Goal: Navigation & Orientation: Find specific page/section

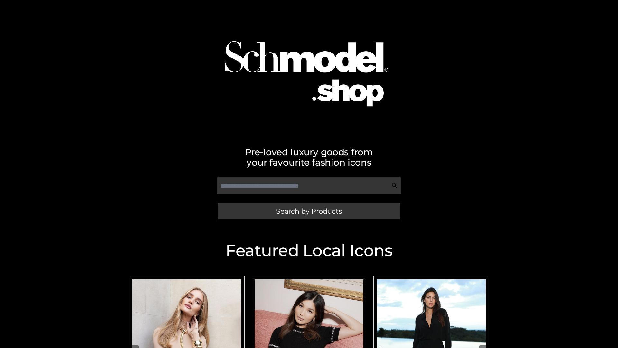
click at [309, 211] on span "Search by Products" at bounding box center [309, 211] width 66 height 7
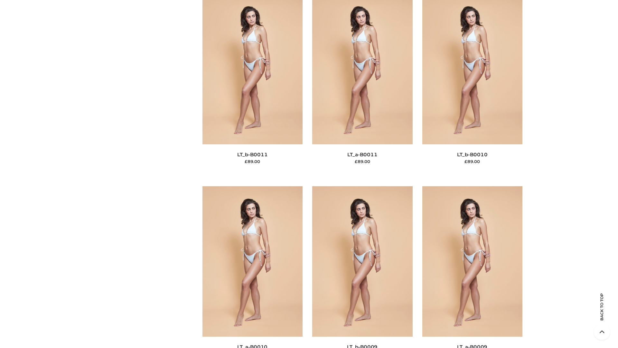
scroll to position [2892, 0]
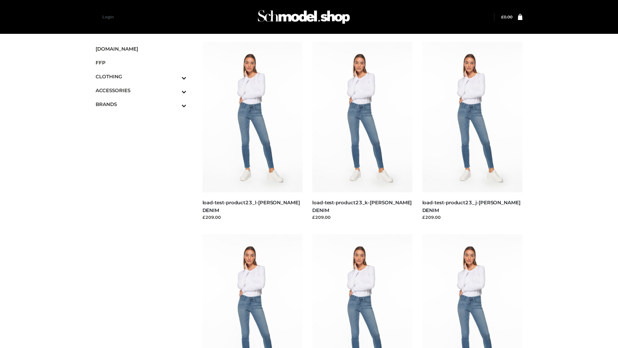
scroll to position [565, 0]
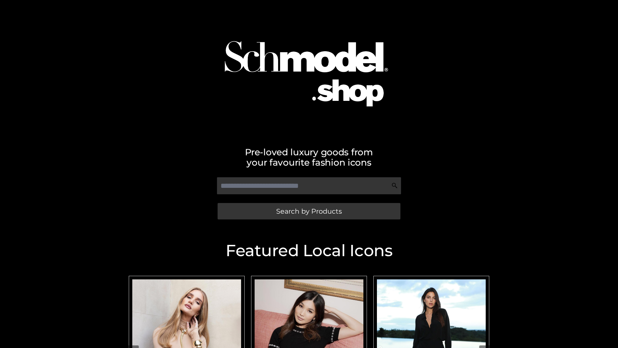
click at [309, 211] on span "Search by Products" at bounding box center [309, 211] width 66 height 7
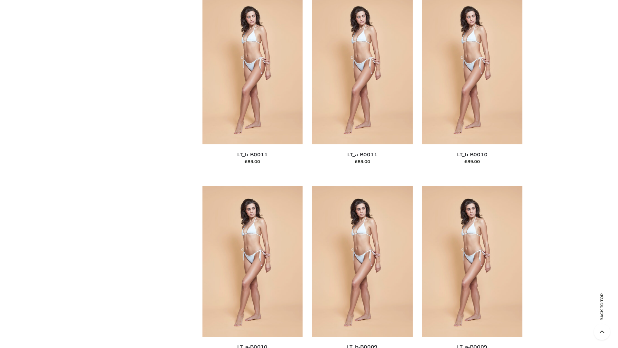
scroll to position [2892, 0]
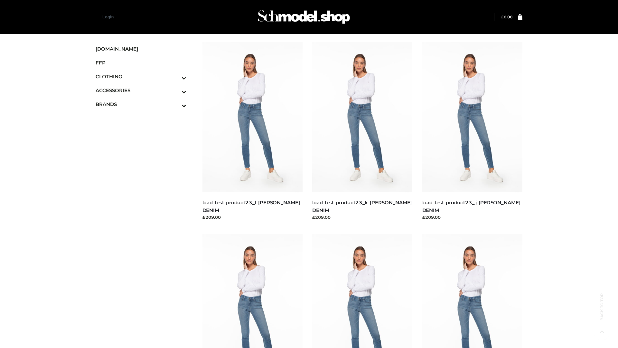
scroll to position [565, 0]
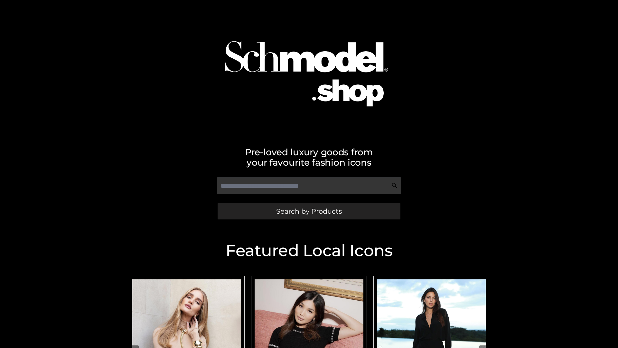
click at [309, 211] on span "Search by Products" at bounding box center [309, 211] width 66 height 7
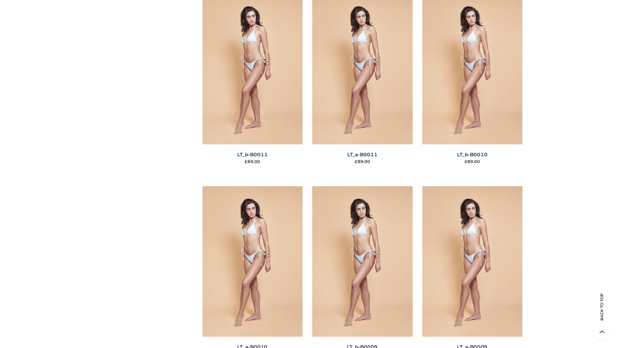
scroll to position [2892, 0]
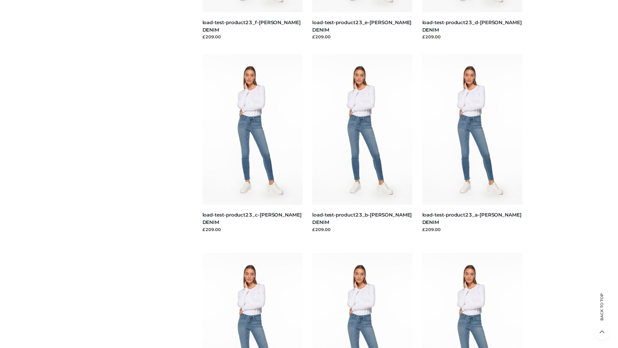
scroll to position [565, 0]
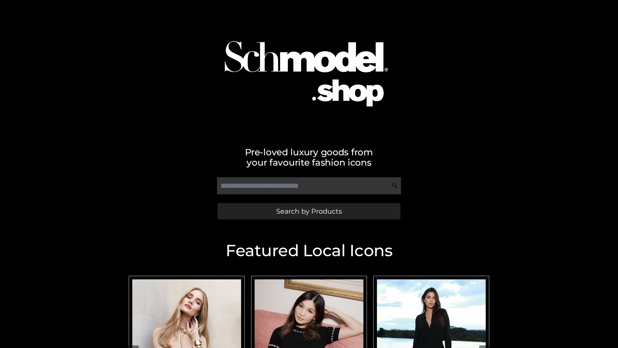
click at [309, 211] on span "Search by Products" at bounding box center [309, 211] width 66 height 7
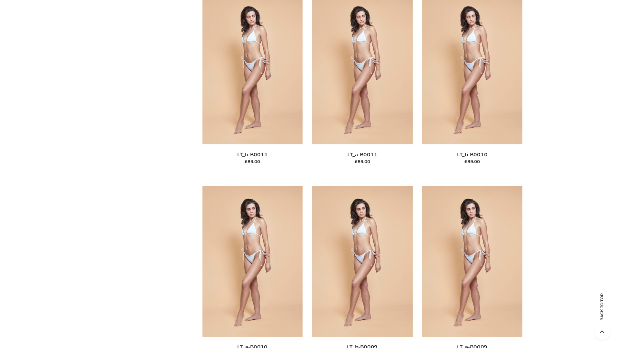
scroll to position [2892, 0]
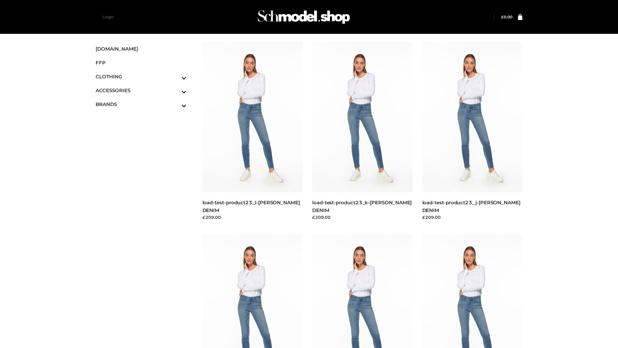
scroll to position [565, 0]
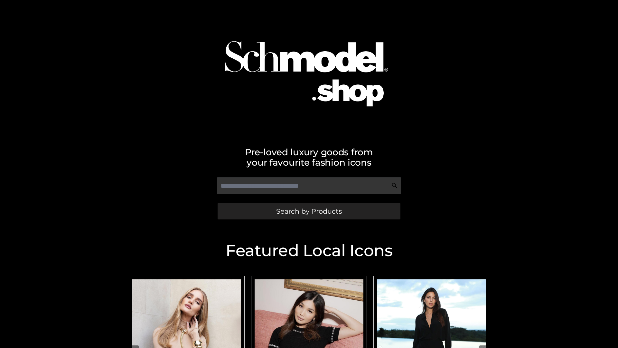
click at [309, 211] on span "Search by Products" at bounding box center [309, 211] width 66 height 7
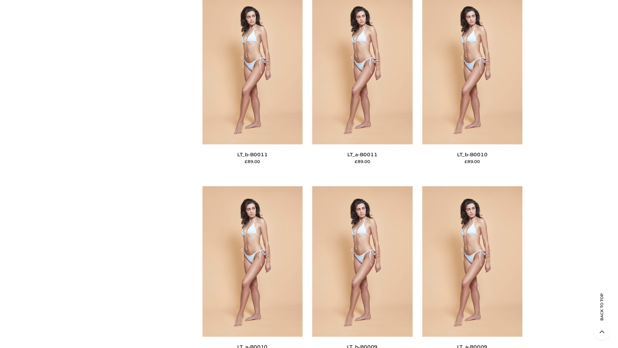
scroll to position [2892, 0]
